Goal: Find specific page/section: Find specific page/section

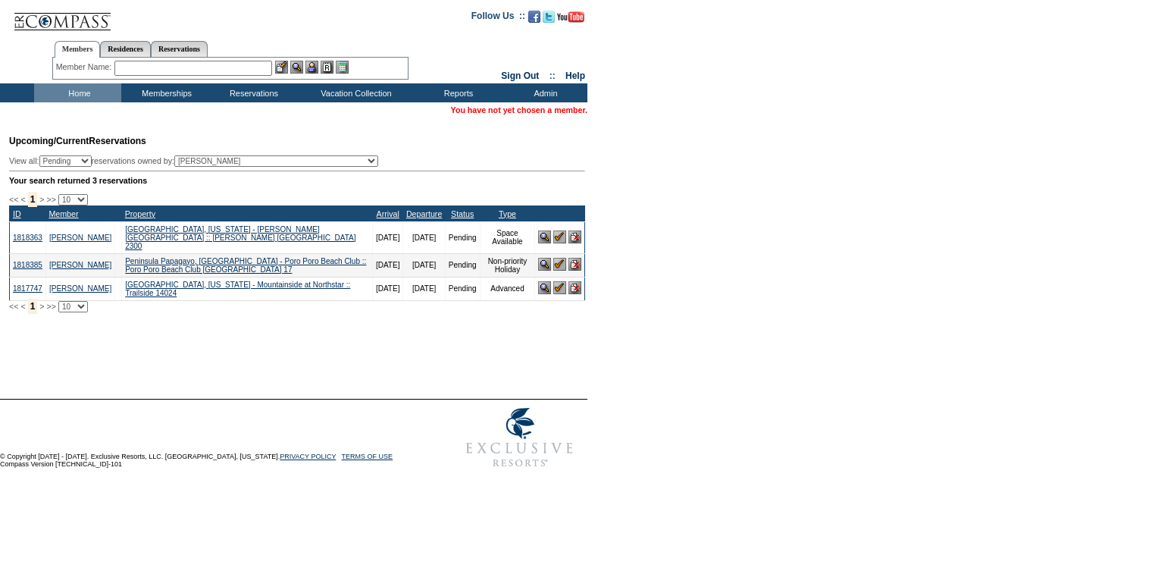
click at [143, 68] on input "text" at bounding box center [193, 68] width 158 height 15
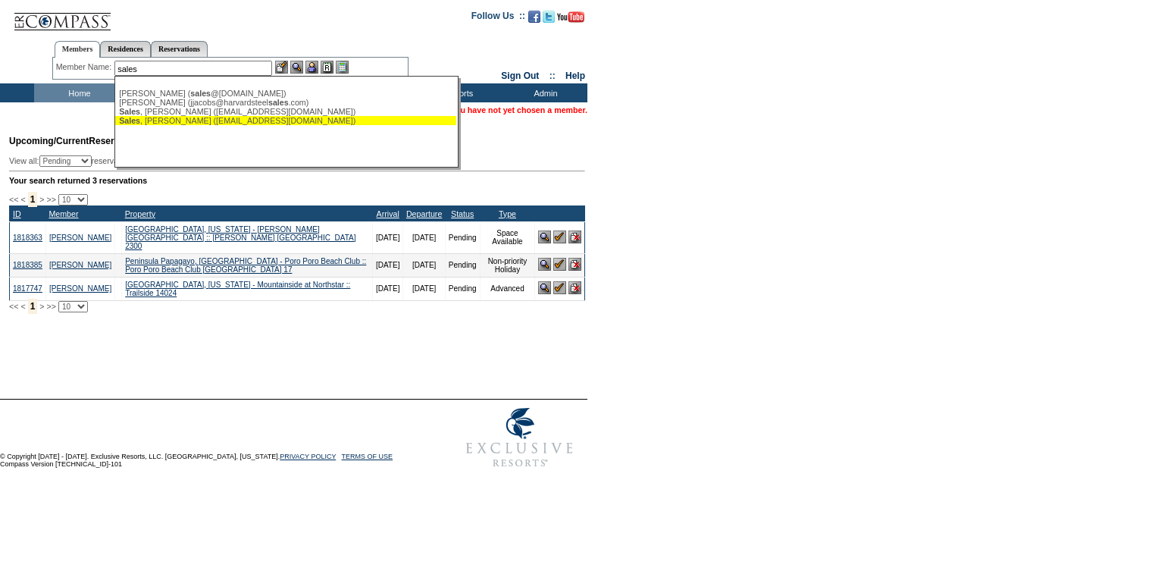
click at [195, 121] on div "Sales , Kate (katebsales@comcast.net)" at bounding box center [285, 120] width 333 height 9
type input "Sales, Kate (katebsales@comcast.net)"
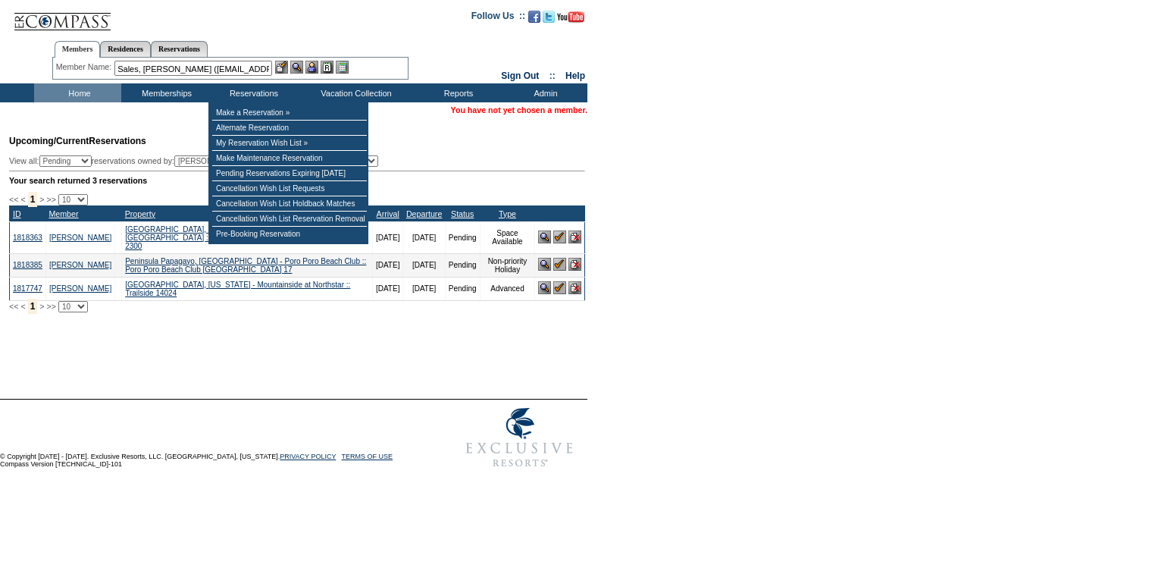
click at [317, 70] on img at bounding box center [311, 67] width 13 height 13
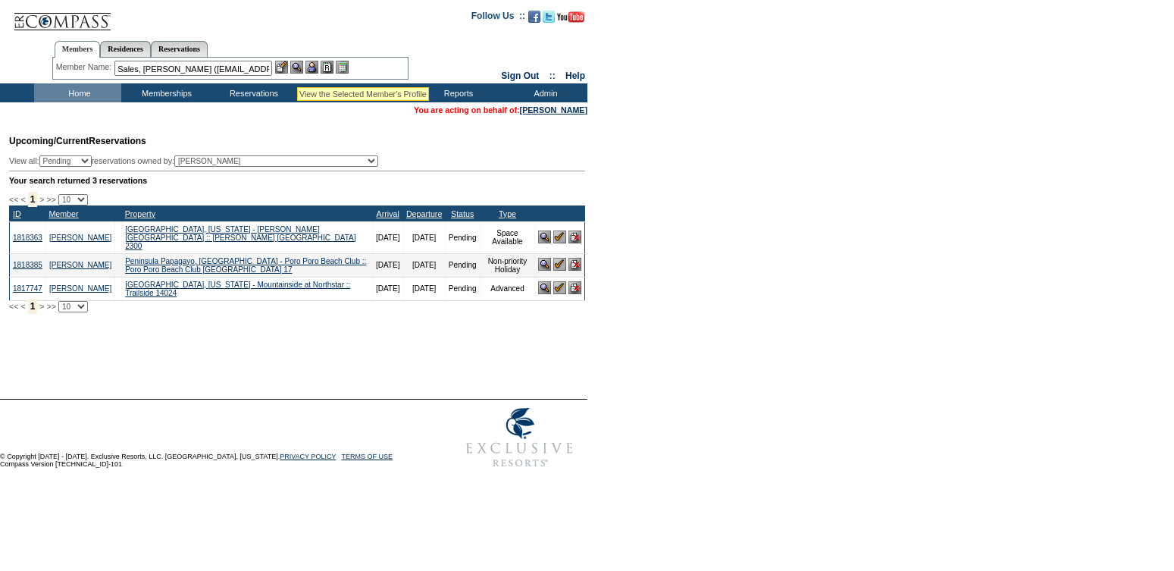
click at [297, 68] on img at bounding box center [296, 67] width 13 height 13
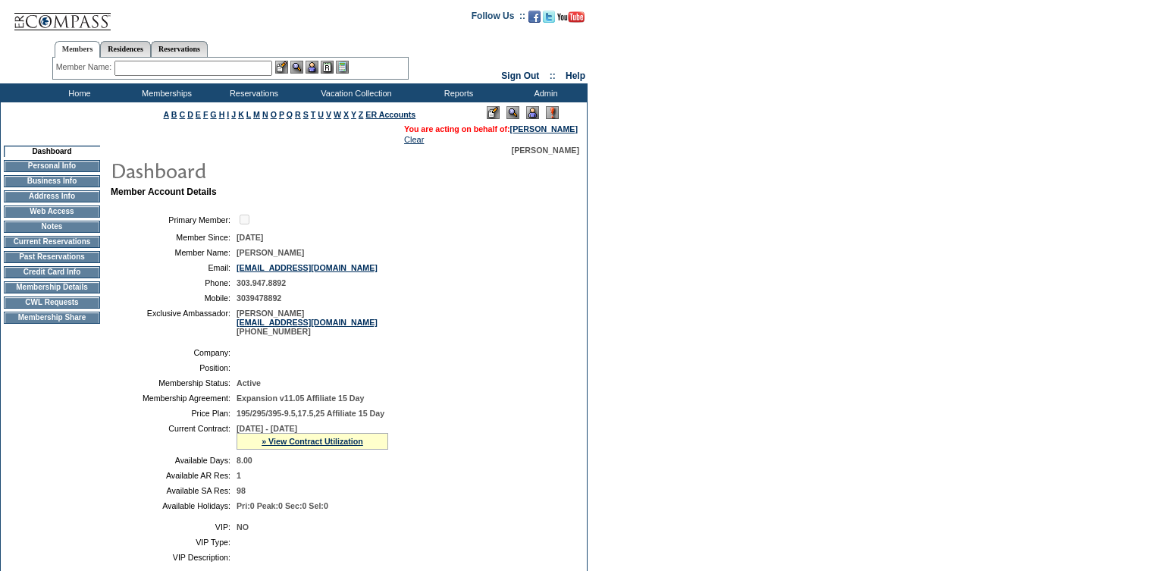
click at [59, 278] on td "Credit Card Info" at bounding box center [52, 272] width 96 height 12
